Goal: Check status: Check status

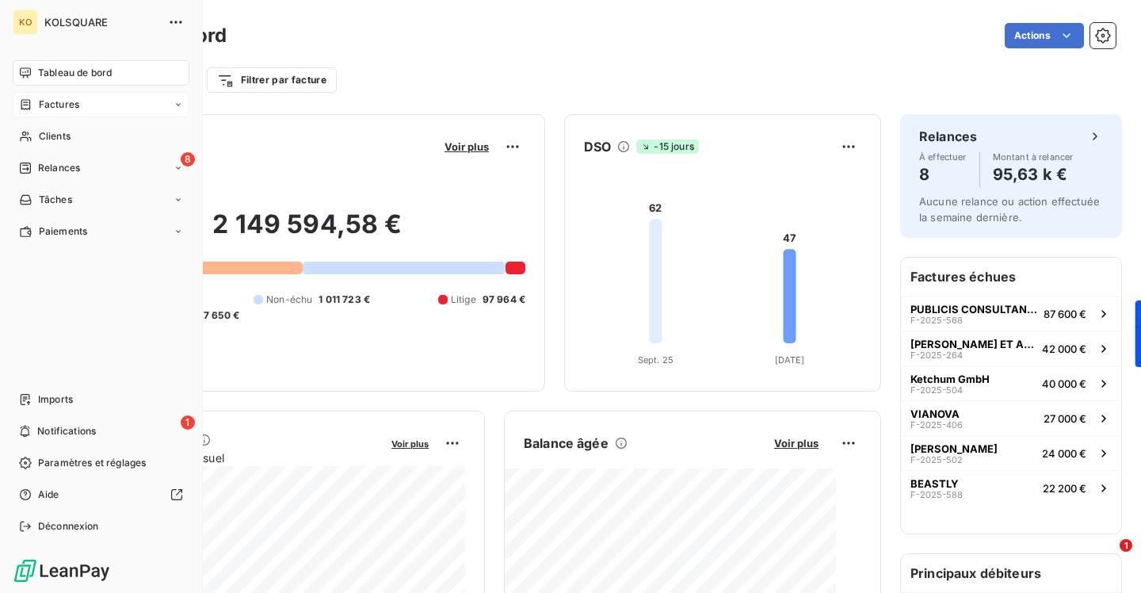
click at [63, 109] on span "Factures" at bounding box center [59, 104] width 40 height 14
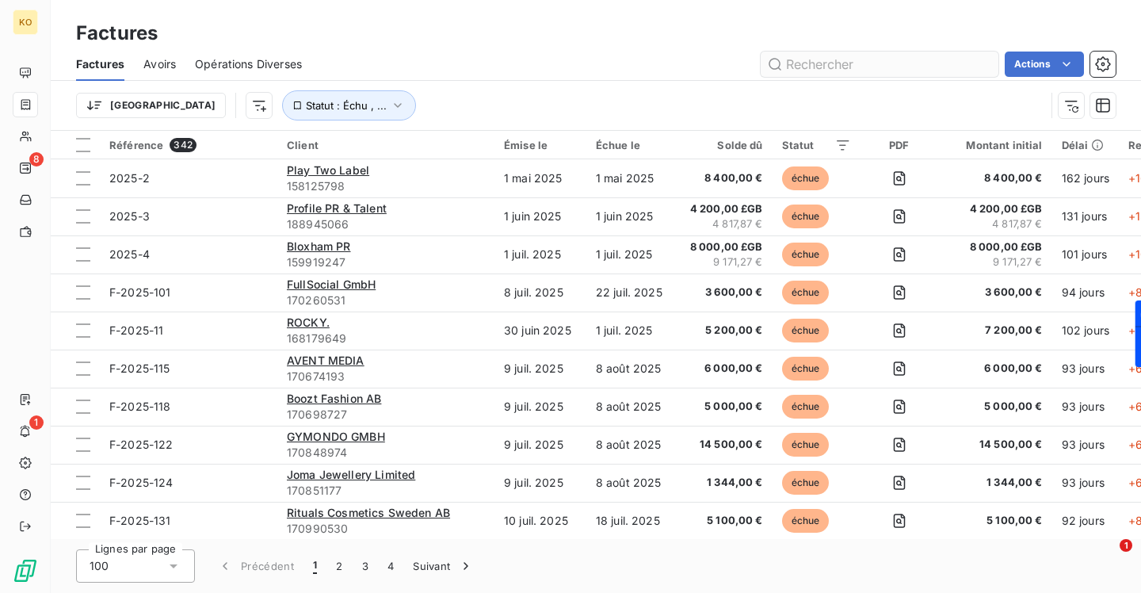
click at [800, 62] on input "text" at bounding box center [879, 63] width 238 height 25
type input "405"
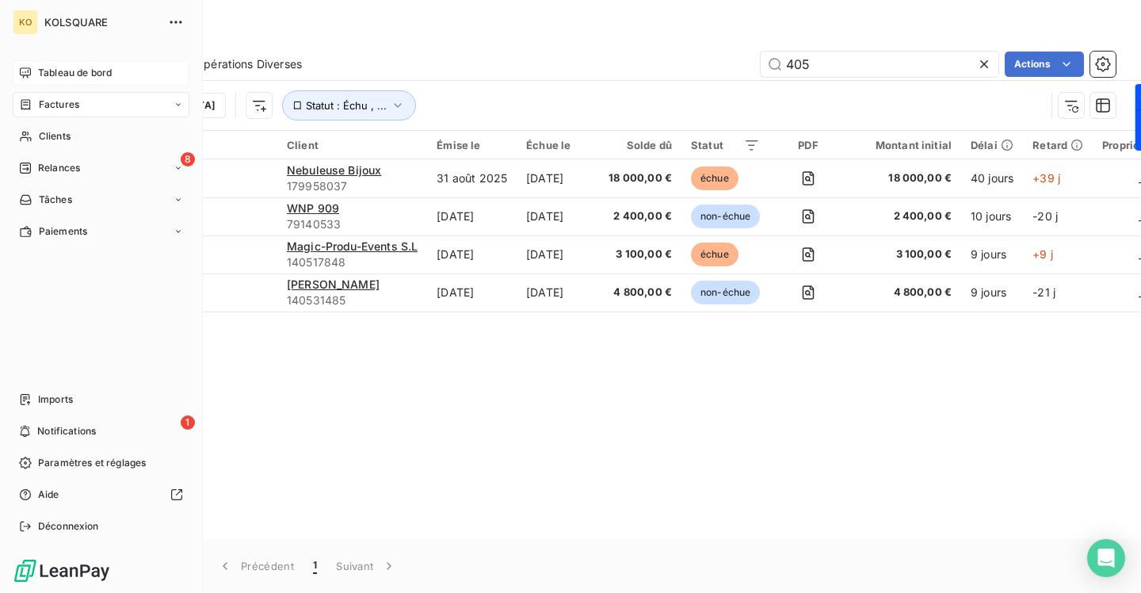
click at [29, 71] on icon at bounding box center [25, 73] width 13 height 13
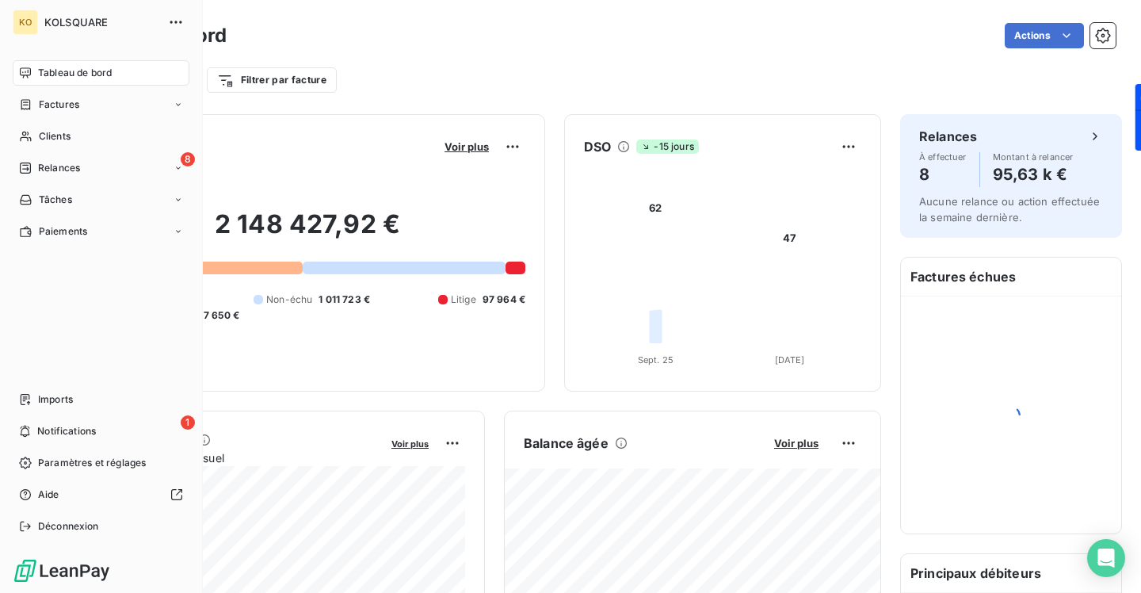
click at [82, 72] on span "Tableau de bord" at bounding box center [75, 73] width 74 height 14
